Goal: Navigation & Orientation: Find specific page/section

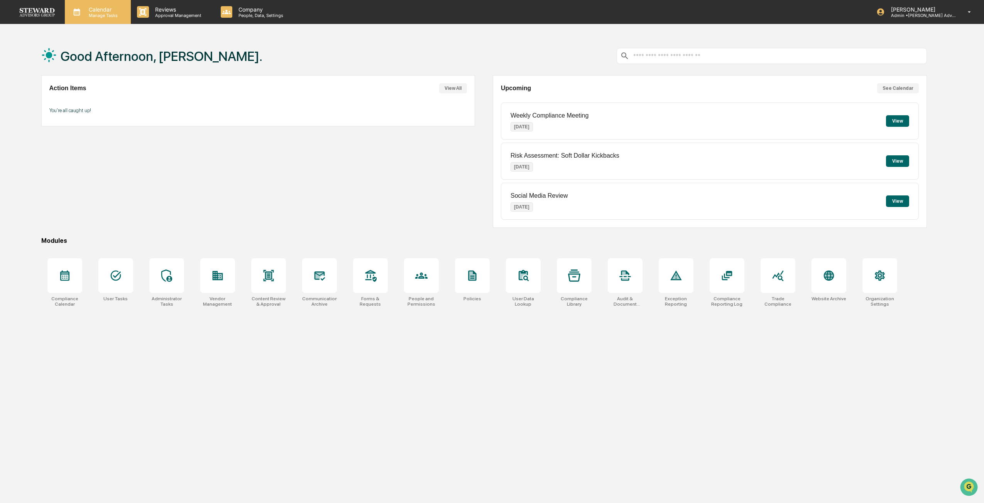
click at [113, 14] on p "Manage Tasks" at bounding box center [102, 15] width 39 height 5
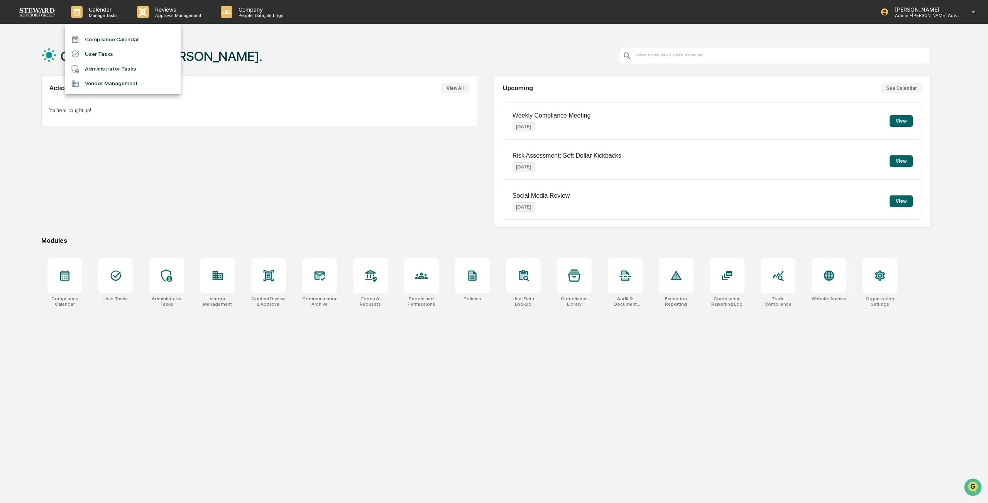
click at [147, 14] on div at bounding box center [494, 251] width 988 height 503
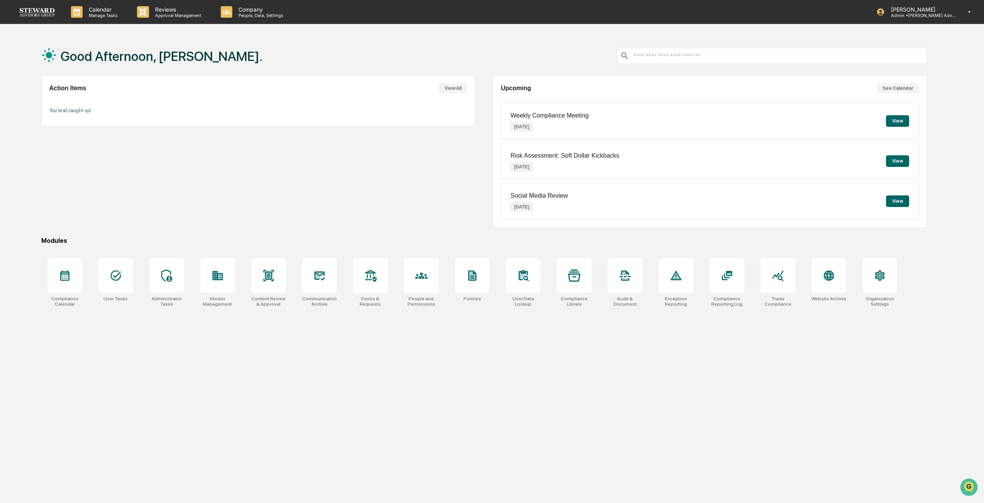
click at [172, 12] on p "Reviews" at bounding box center [177, 9] width 56 height 7
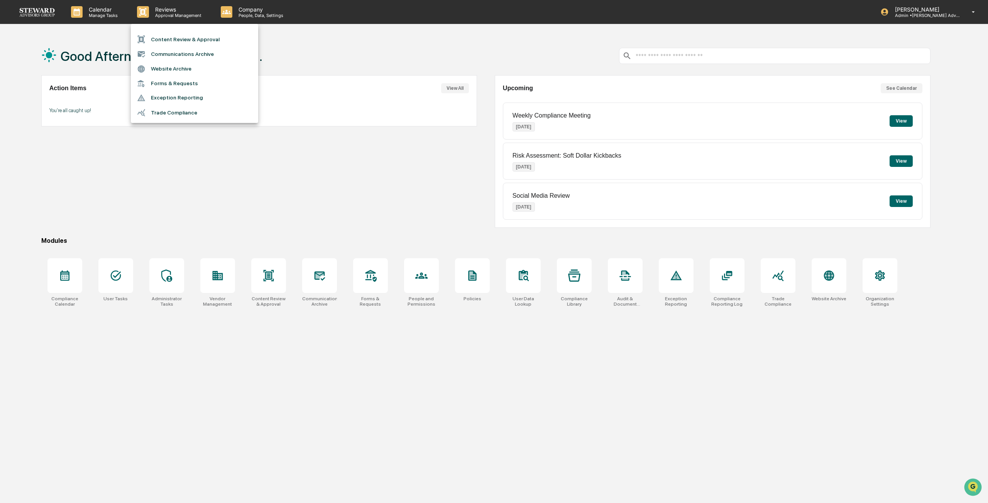
click at [248, 14] on div at bounding box center [494, 251] width 988 height 503
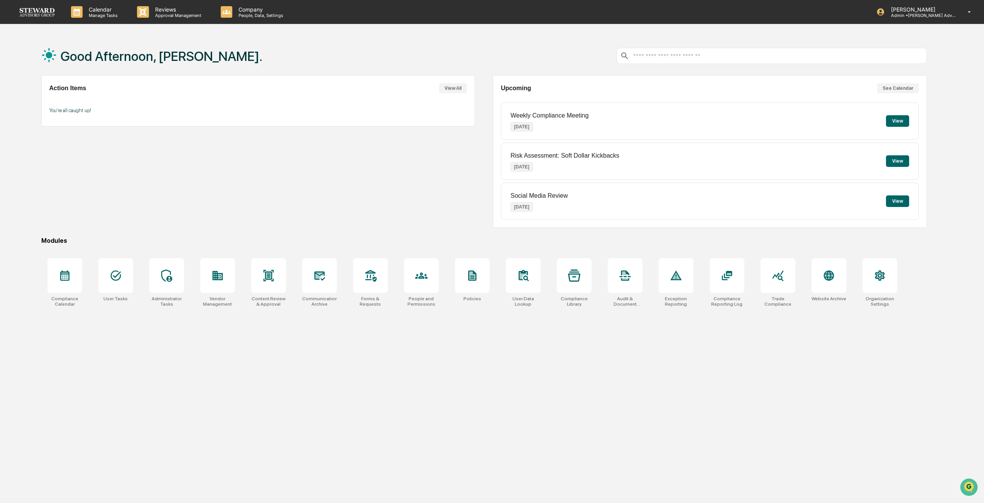
click at [247, 10] on p "Company" at bounding box center [259, 9] width 55 height 7
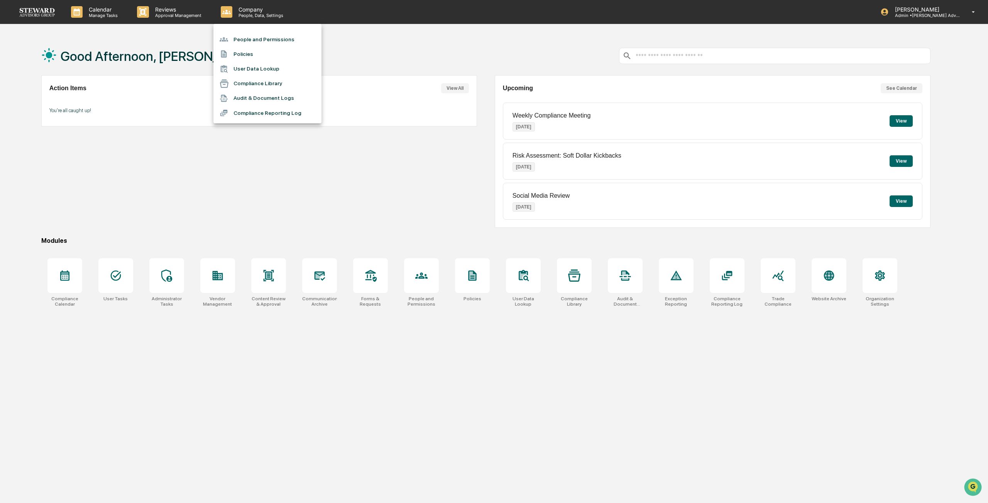
click at [79, 58] on div at bounding box center [494, 251] width 988 height 503
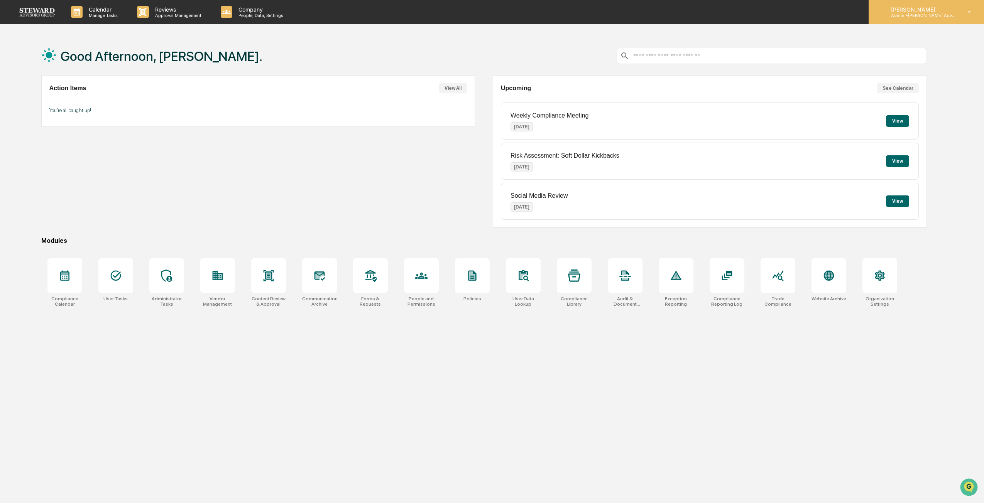
click at [588, 5] on div "[PERSON_NAME] Admin • [PERSON_NAME] Advisors Group" at bounding box center [925, 12] width 115 height 24
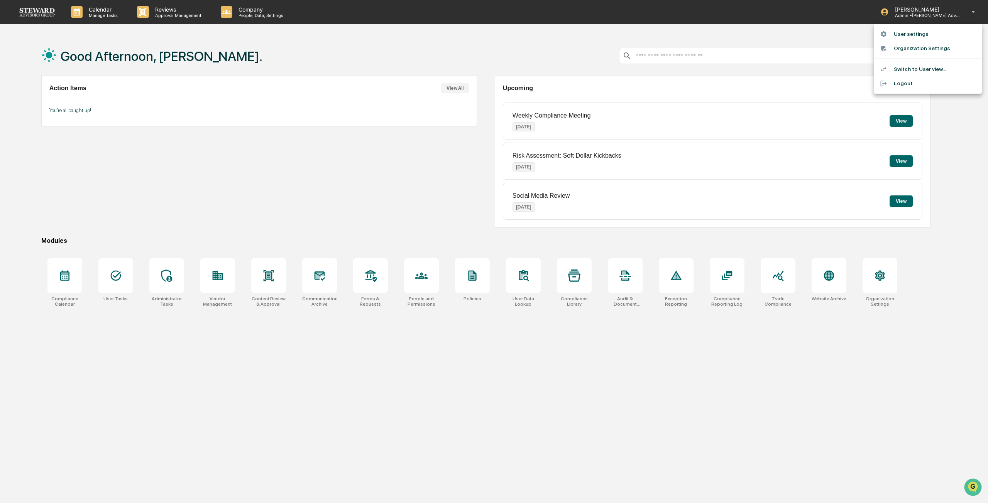
click at [588, 65] on li "Switch to User view..." at bounding box center [927, 69] width 108 height 14
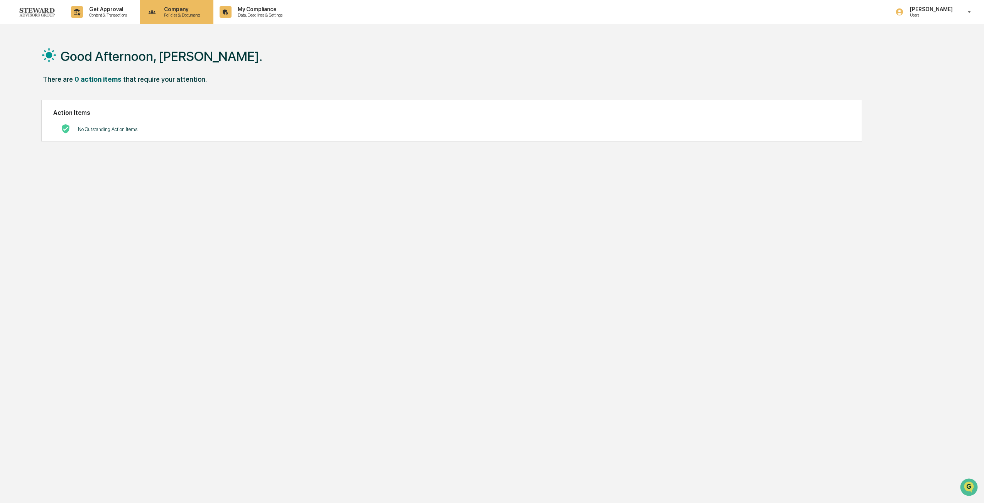
click at [182, 9] on p "Company" at bounding box center [181, 9] width 46 height 6
click at [247, 7] on div at bounding box center [494, 251] width 988 height 503
click at [259, 14] on p "Data, Deadlines & Settings" at bounding box center [258, 14] width 55 height 5
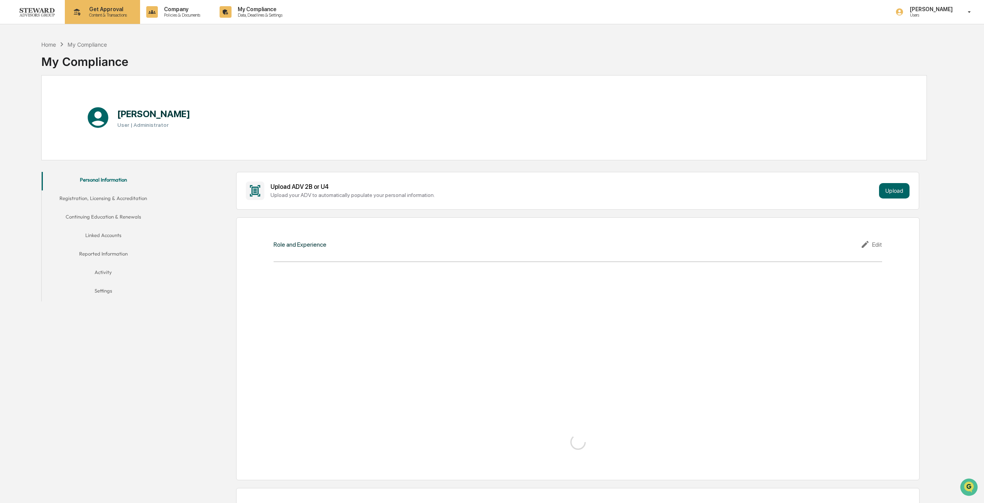
click at [123, 8] on p "Get Approval" at bounding box center [107, 9] width 48 height 6
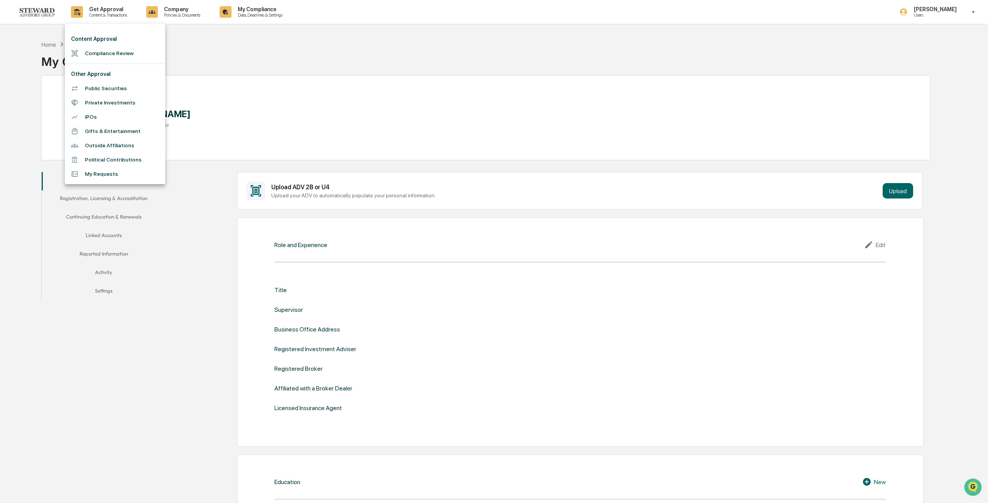
click at [166, 15] on div at bounding box center [494, 251] width 988 height 503
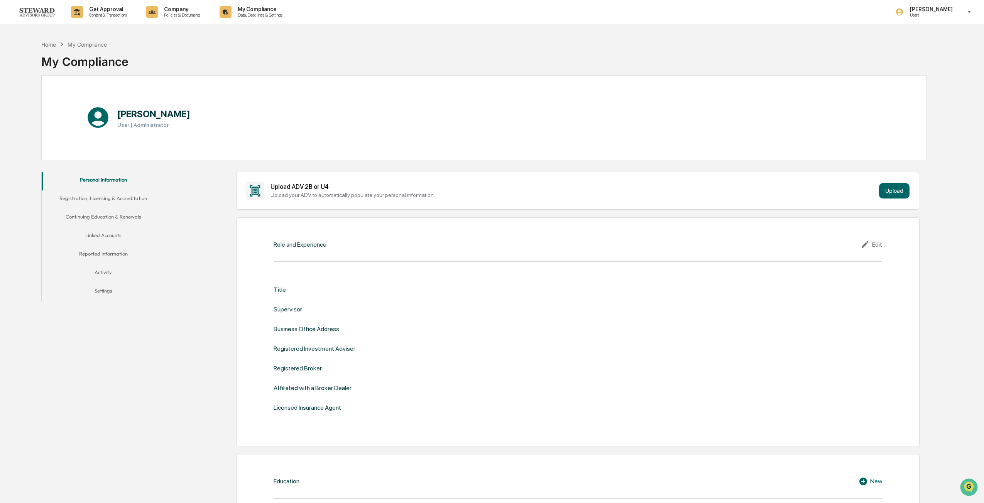
click at [171, 12] on p "Company" at bounding box center [181, 9] width 46 height 6
click at [255, 14] on div at bounding box center [494, 251] width 988 height 503
click at [255, 10] on p "My Compliance" at bounding box center [258, 9] width 55 height 6
click at [588, 8] on p "[PERSON_NAME]" at bounding box center [930, 9] width 53 height 6
click at [588, 35] on li "Switch to Admin view..." at bounding box center [927, 39] width 108 height 14
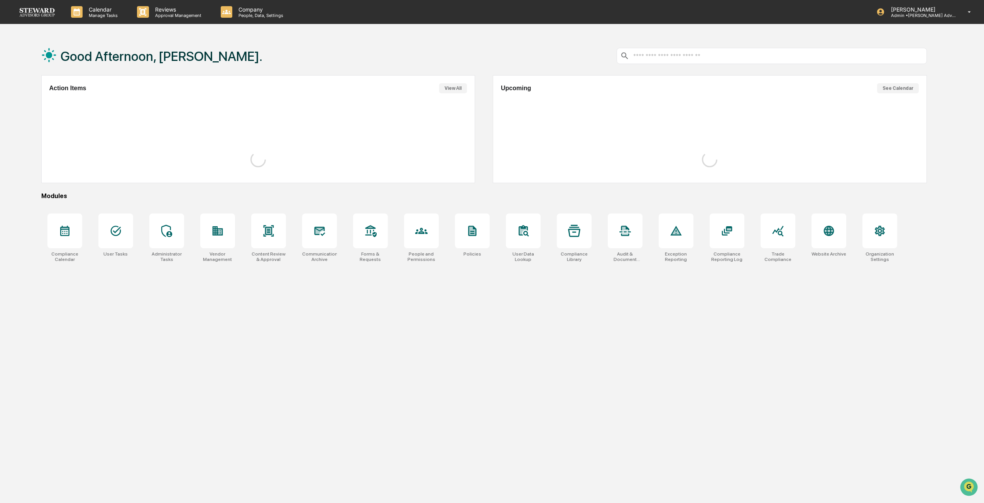
click at [294, 52] on div "Good Afternoon, [PERSON_NAME]." at bounding box center [483, 56] width 885 height 39
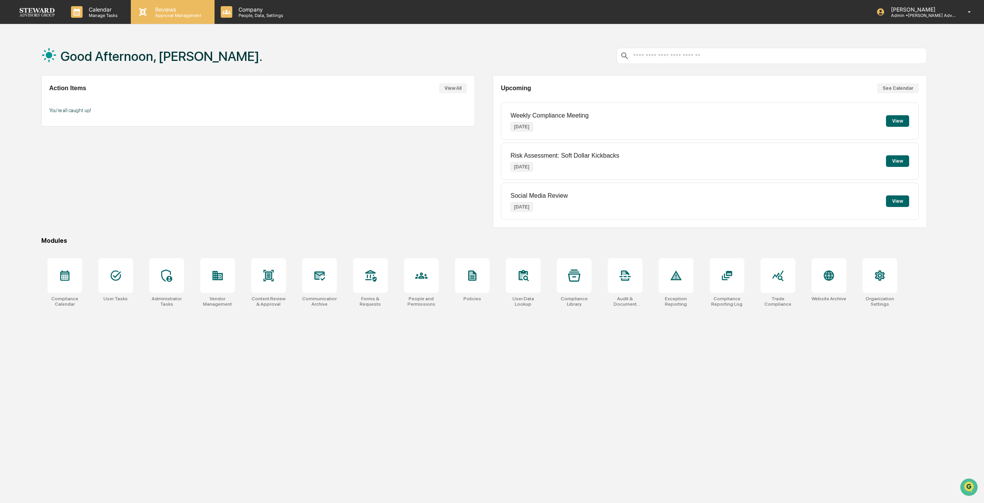
click at [172, 14] on p "Approval Management" at bounding box center [177, 15] width 56 height 5
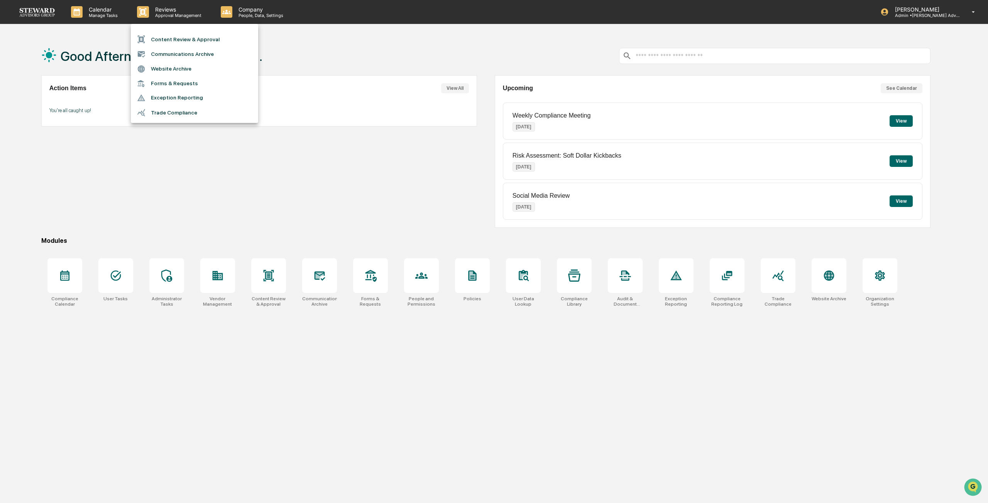
click at [412, 94] on div at bounding box center [494, 251] width 988 height 503
